Goal: Task Accomplishment & Management: Manage account settings

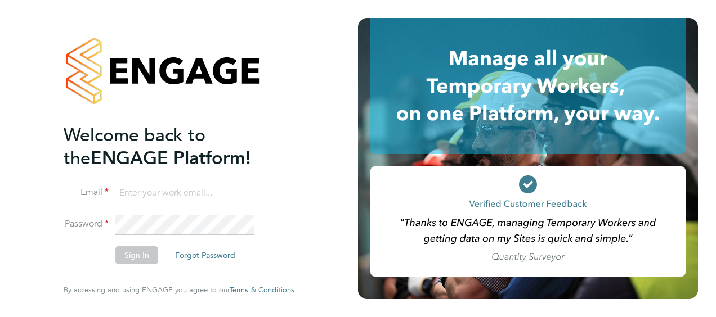
type input "nathan.turner@vistry.co.uk"
click at [142, 259] on button "Sign In" at bounding box center [136, 255] width 43 height 18
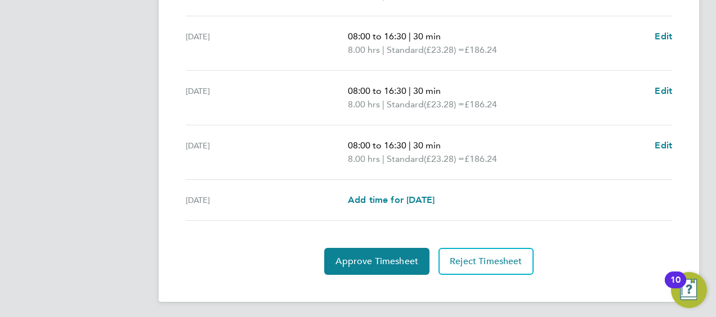
scroll to position [461, 0]
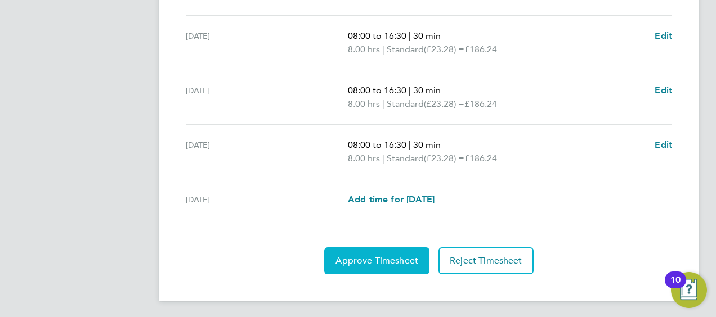
click at [402, 261] on span "Approve Timesheet" at bounding box center [376, 260] width 83 height 11
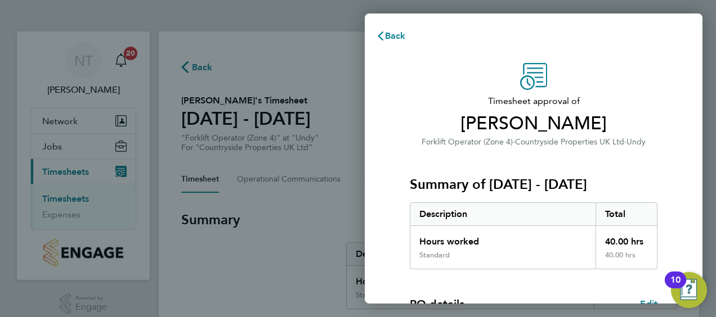
click at [620, 150] on div "Summary of 22 - 28 Sep 2025 Description Total Hours worked 40.00 hrs Standard 4…" at bounding box center [534, 209] width 248 height 121
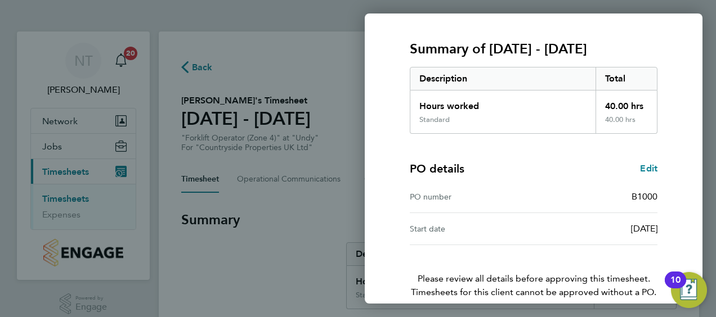
scroll to position [188, 0]
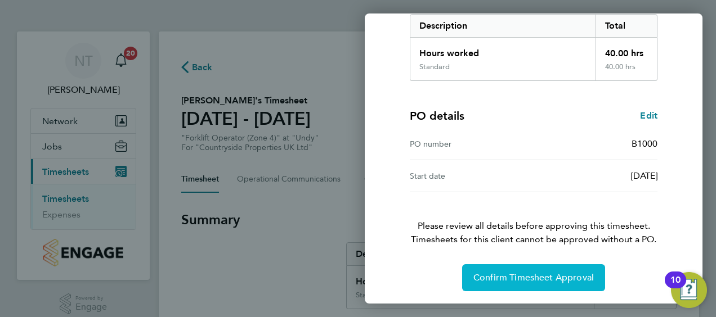
click at [548, 285] on button "Confirm Timesheet Approval" at bounding box center [533, 277] width 143 height 27
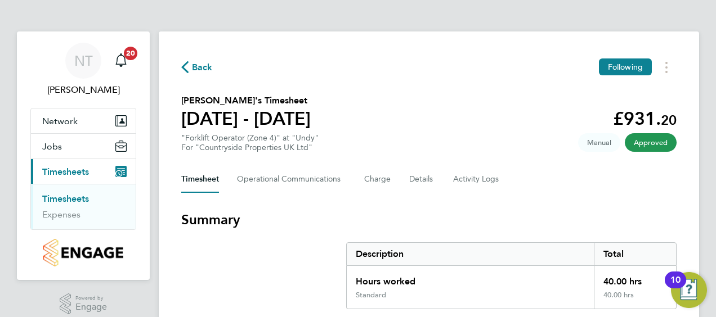
click at [77, 197] on link "Timesheets" at bounding box center [65, 199] width 47 height 11
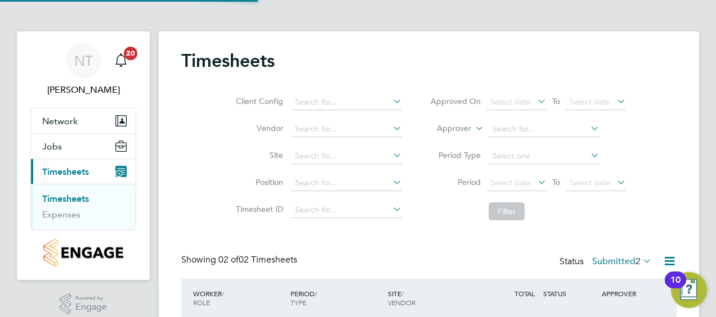
scroll to position [28, 97]
click at [584, 227] on div "Timesheets Client Config Vendor Site Position Timesheet ID Approved On Select d…" at bounding box center [428, 221] width 495 height 343
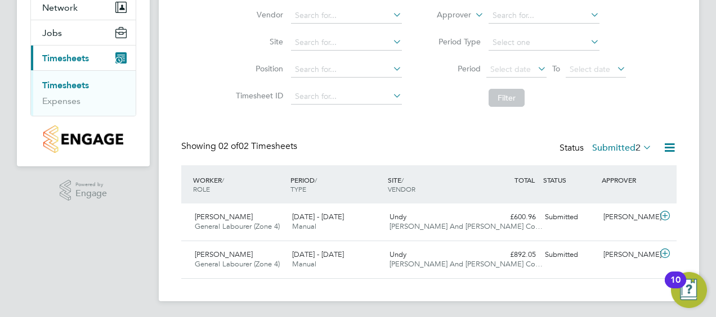
scroll to position [115, 0]
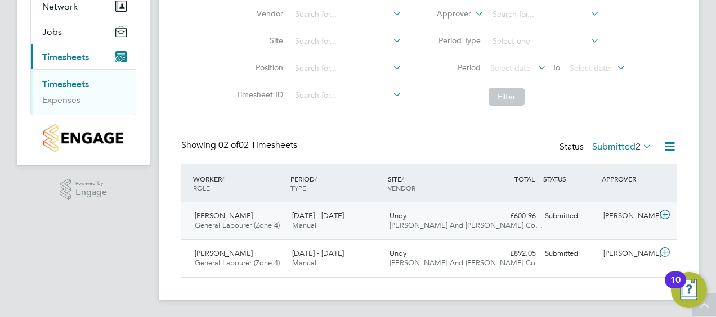
click at [239, 217] on span "[PERSON_NAME]" at bounding box center [224, 216] width 58 height 10
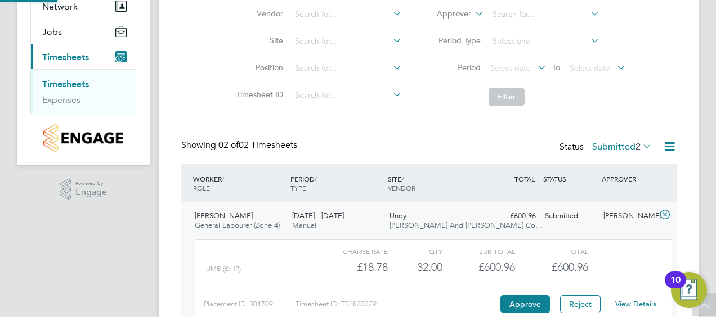
scroll to position [19, 110]
click at [531, 302] on button "Approve" at bounding box center [525, 304] width 50 height 18
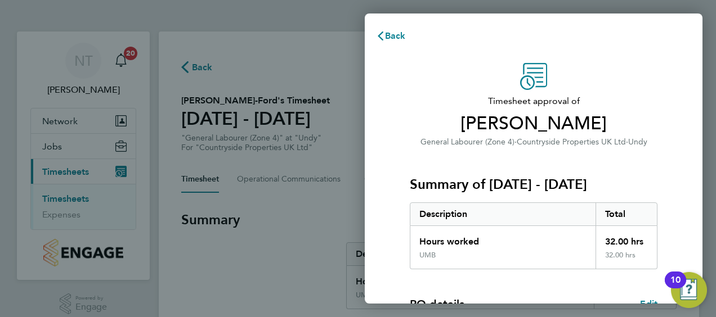
click at [619, 164] on div "Summary of [DATE] - [DATE] Description Total Hours worked 32.00 hrs UMB 32.00 h…" at bounding box center [534, 209] width 248 height 121
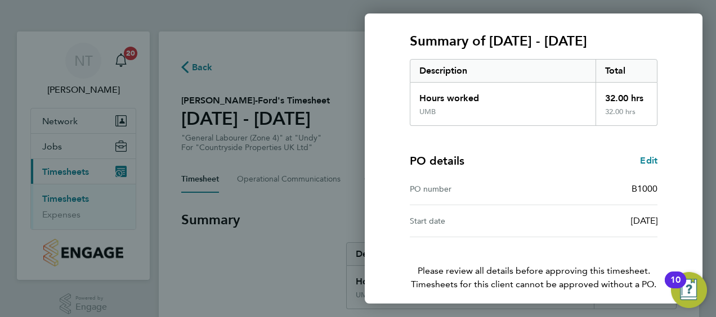
scroll to position [188, 0]
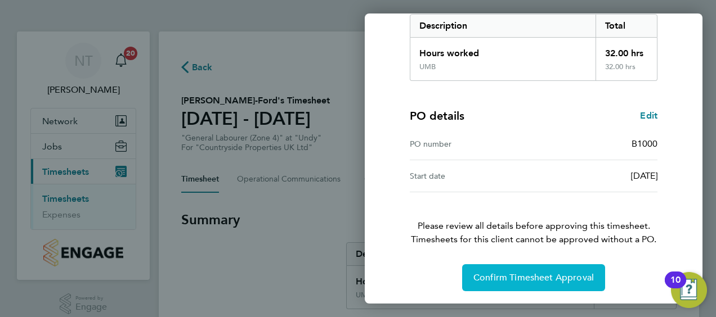
click at [582, 276] on span "Confirm Timesheet Approval" at bounding box center [533, 277] width 120 height 11
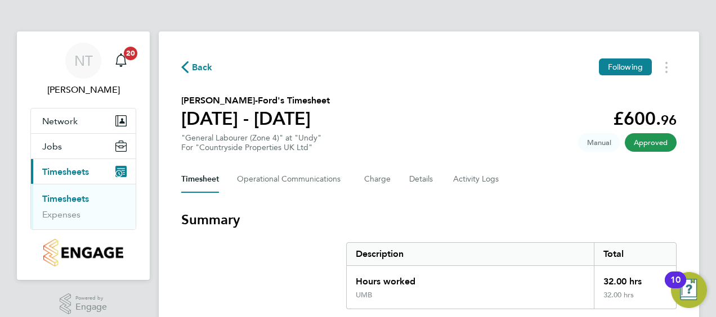
click at [71, 199] on link "Timesheets" at bounding box center [65, 199] width 47 height 11
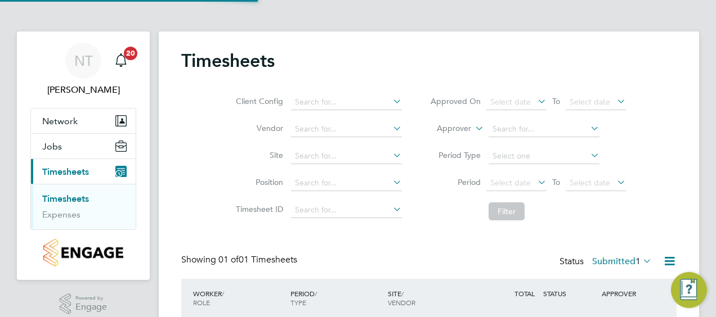
scroll to position [28, 97]
click at [424, 165] on li "Period Type" at bounding box center [528, 156] width 224 height 27
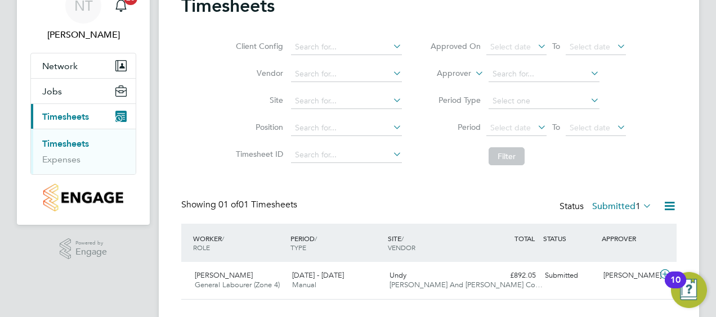
scroll to position [78, 0]
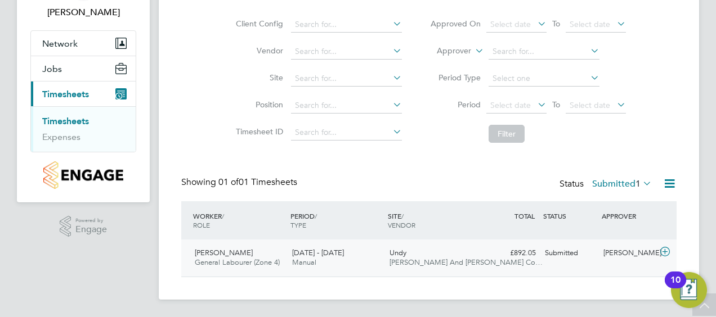
click at [227, 257] on span "[PERSON_NAME]" at bounding box center [224, 253] width 58 height 10
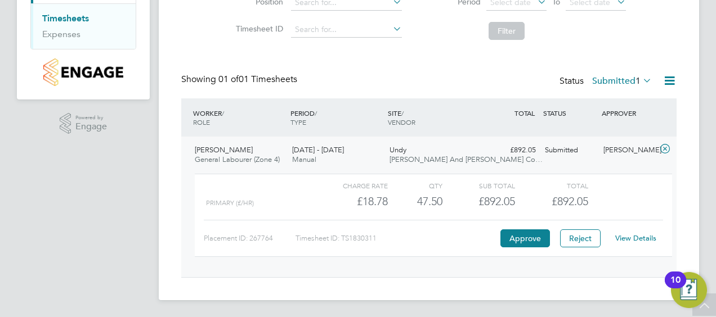
scroll to position [159, 0]
